Goal: Navigation & Orientation: Find specific page/section

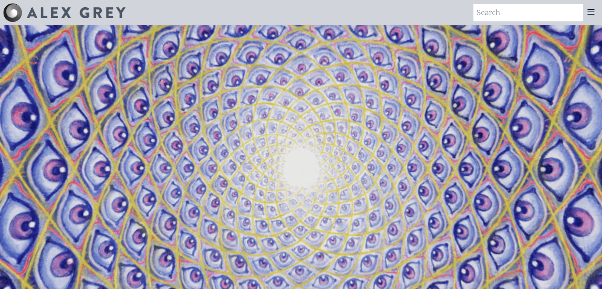
click at [598, 11] on div at bounding box center [591, 12] width 16 height 17
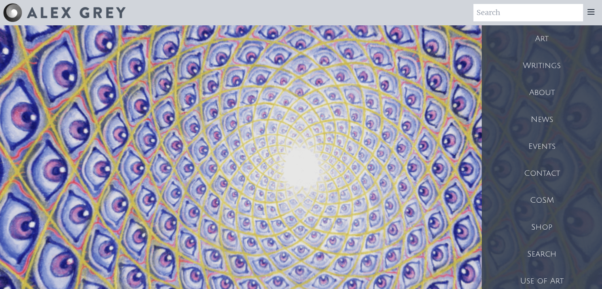
click at [541, 35] on div "Art" at bounding box center [542, 38] width 120 height 27
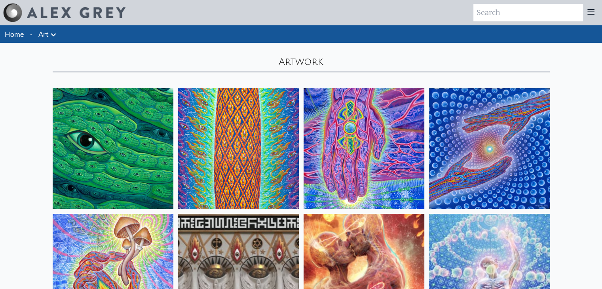
click at [365, 164] on img at bounding box center [364, 148] width 121 height 121
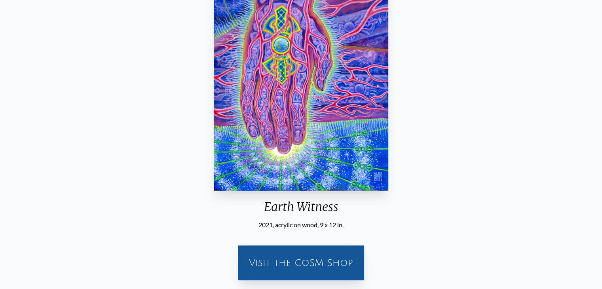
scroll to position [155, 0]
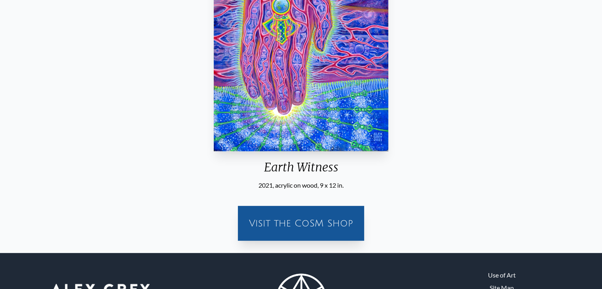
click at [326, 228] on div "Visit the CoSM Shop" at bounding box center [301, 223] width 117 height 25
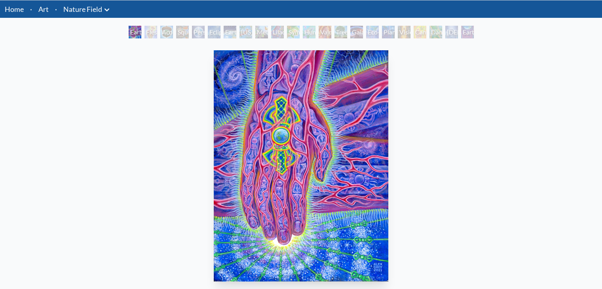
scroll to position [6, 0]
